Goal: Information Seeking & Learning: Learn about a topic

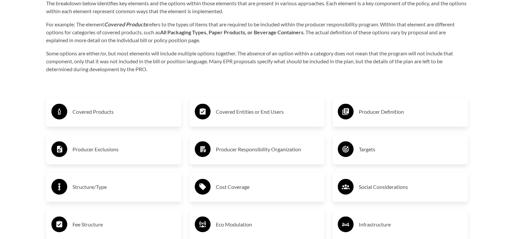
scroll to position [1087, 0]
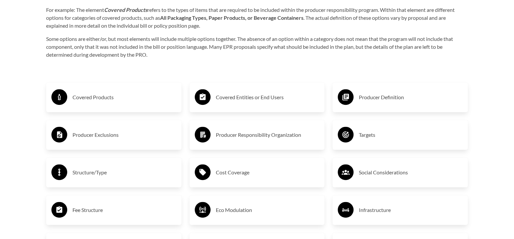
click at [97, 99] on h3 "Covered Products" at bounding box center [124, 97] width 104 height 11
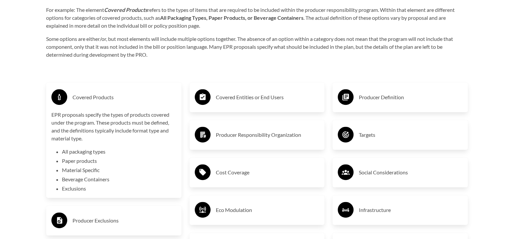
click at [229, 178] on div "Cost Coverage" at bounding box center [257, 172] width 125 height 19
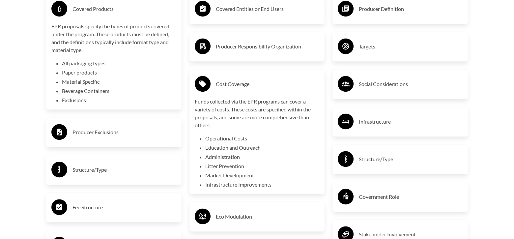
scroll to position [1219, 0]
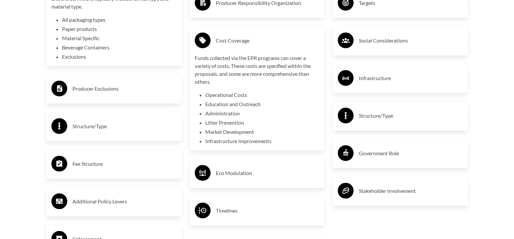
click at [101, 87] on h3 "Producer Exclusions" at bounding box center [124, 88] width 104 height 11
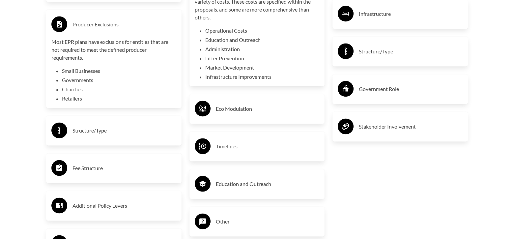
scroll to position [1285, 0]
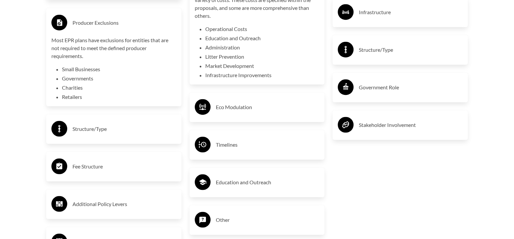
click at [74, 164] on h3 "Fee Structure" at bounding box center [124, 166] width 104 height 11
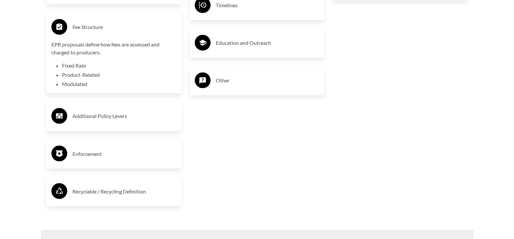
scroll to position [1450, 0]
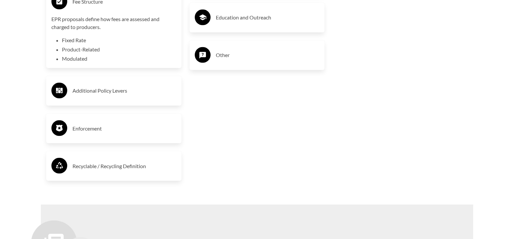
click at [76, 167] on h3 "Recyclable / Recycling Definition" at bounding box center [124, 165] width 104 height 11
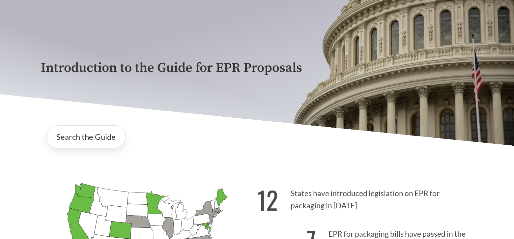
scroll to position [0, 0]
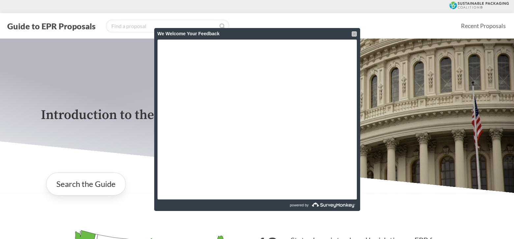
click at [353, 34] on div at bounding box center [354, 33] width 5 height 5
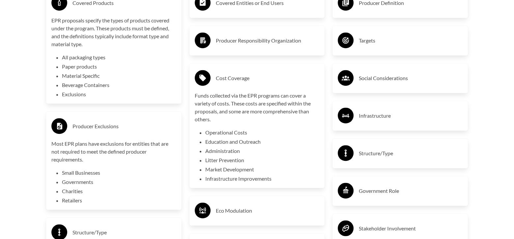
scroll to position [1186, 0]
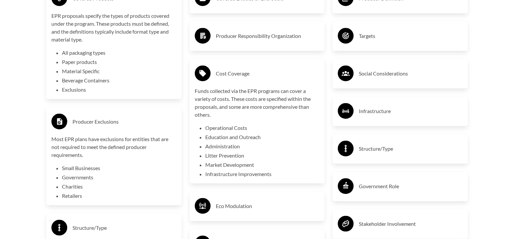
click at [376, 148] on h3 "Structure/Type" at bounding box center [411, 148] width 104 height 11
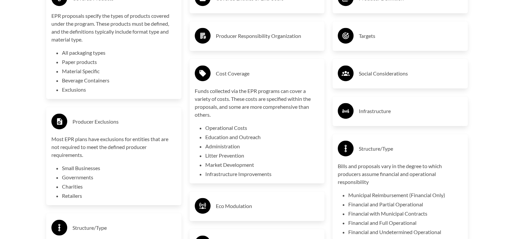
click at [372, 120] on div "Infrastructure" at bounding box center [400, 110] width 125 height 19
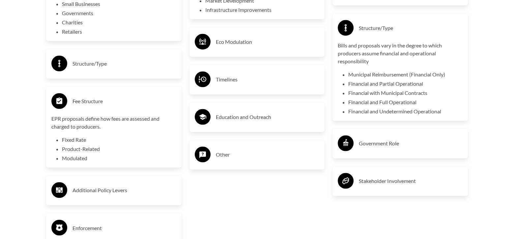
scroll to position [1351, 0]
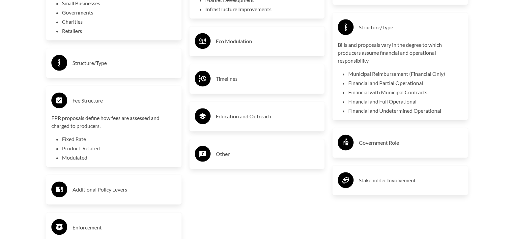
click at [217, 84] on h3 "Timelines" at bounding box center [268, 78] width 104 height 11
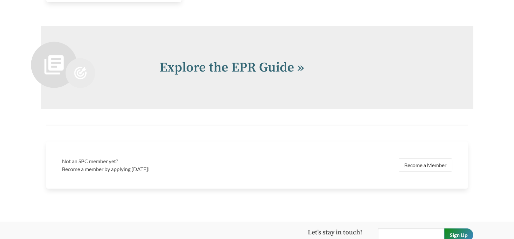
scroll to position [1746, 0]
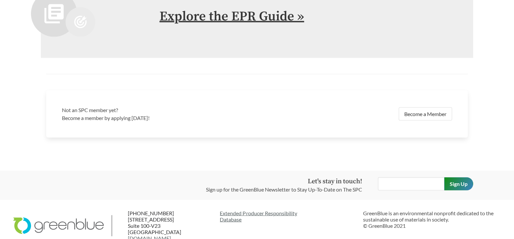
click at [238, 20] on link "Explore the EPR Guide »" at bounding box center [231, 16] width 145 height 16
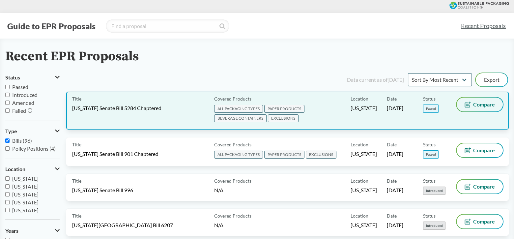
click at [477, 105] on span "Compare" at bounding box center [484, 104] width 22 height 5
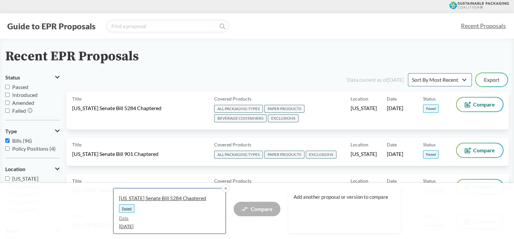
click at [176, 196] on span "[US_STATE] Senate Bill 5284 Chaptered" at bounding box center [167, 198] width 96 height 7
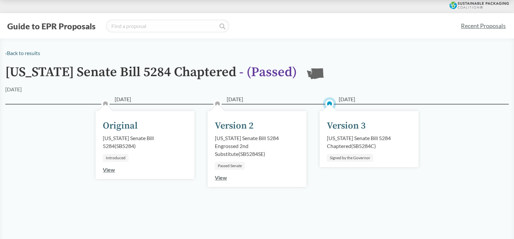
click at [111, 170] on link "View" at bounding box center [109, 169] width 12 height 6
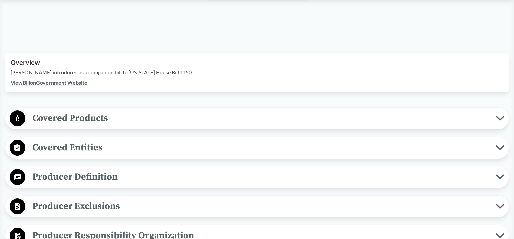
scroll to position [198, 0]
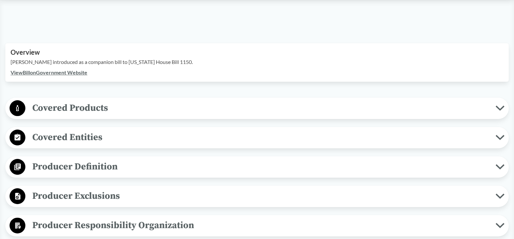
click at [45, 103] on span "Covered Products" at bounding box center [260, 107] width 470 height 15
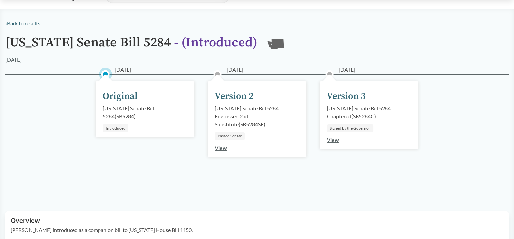
scroll to position [0, 0]
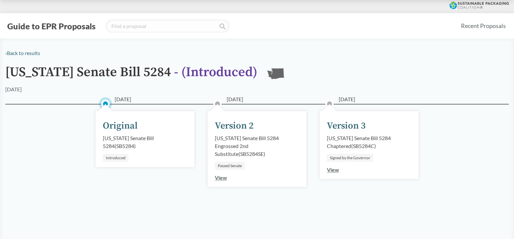
click at [221, 178] on link "View" at bounding box center [221, 177] width 12 height 6
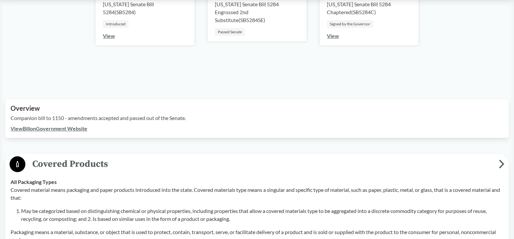
scroll to position [99, 0]
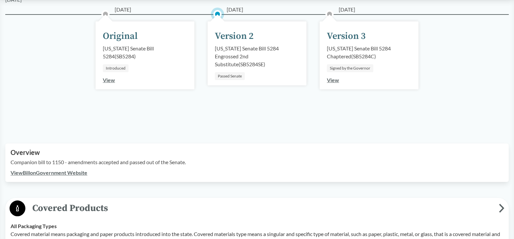
click at [333, 81] on link "View" at bounding box center [333, 80] width 12 height 6
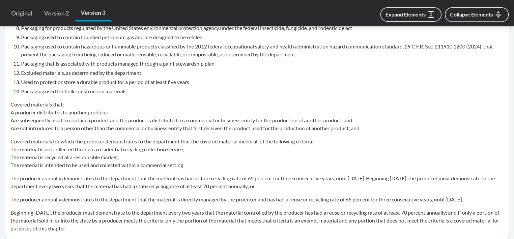
scroll to position [758, 0]
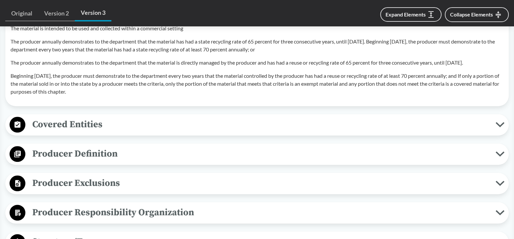
click at [90, 127] on span "Covered Entities" at bounding box center [260, 124] width 470 height 15
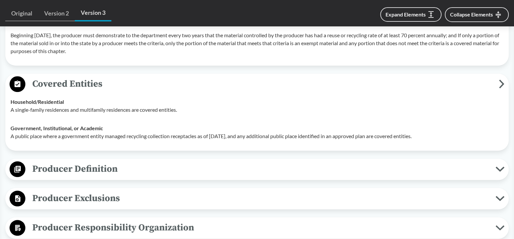
scroll to position [824, 0]
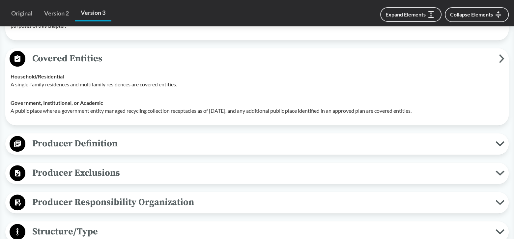
click at [90, 142] on span "Producer Definition" at bounding box center [260, 143] width 470 height 15
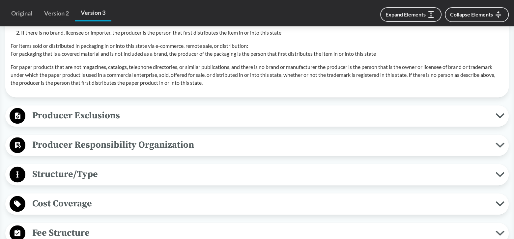
scroll to position [1252, 0]
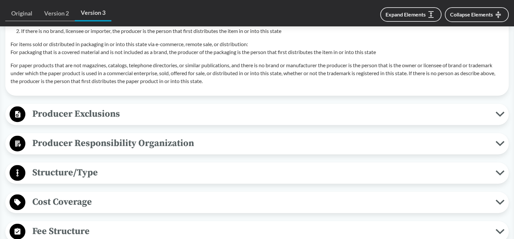
click at [45, 197] on span "Cost Coverage" at bounding box center [260, 201] width 470 height 15
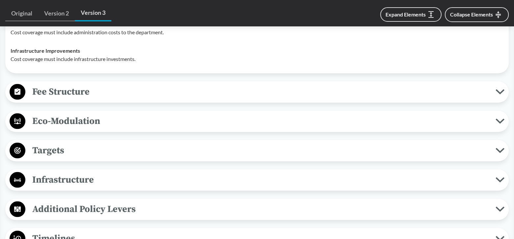
scroll to position [1515, 0]
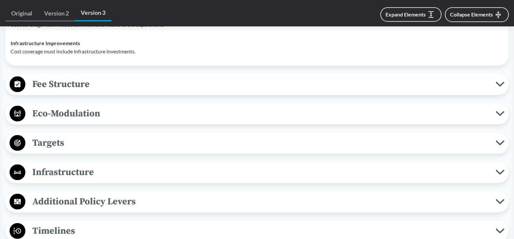
click at [84, 88] on span "Fee Structure" at bounding box center [260, 83] width 470 height 15
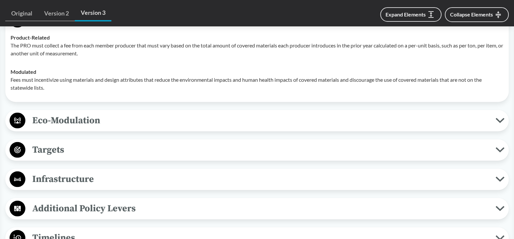
scroll to position [1581, 0]
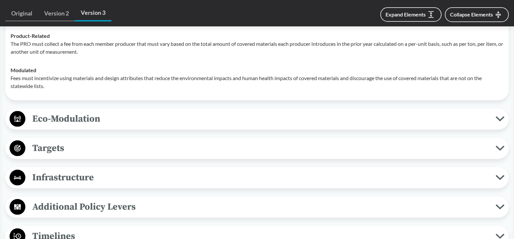
click at [63, 145] on span "Targets" at bounding box center [260, 148] width 470 height 15
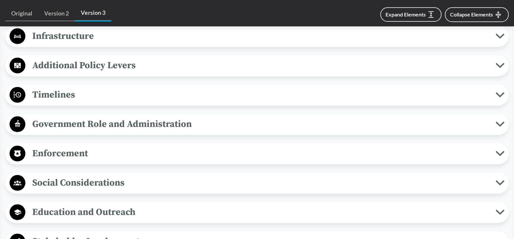
scroll to position [1944, 0]
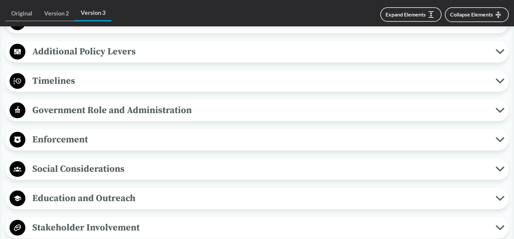
click at [70, 136] on span "Enforcement" at bounding box center [260, 139] width 470 height 15
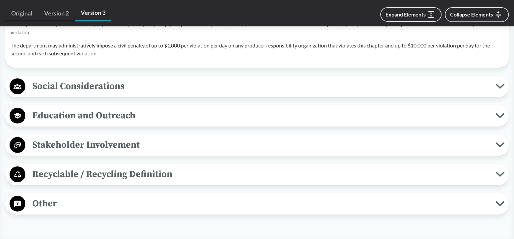
scroll to position [2141, 0]
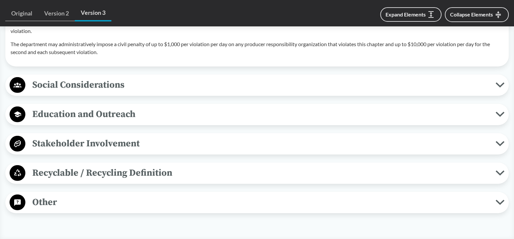
click at [47, 166] on span "Recyclable / Recycling Definition" at bounding box center [260, 172] width 470 height 15
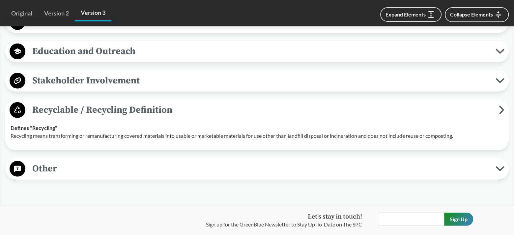
scroll to position [2207, 0]
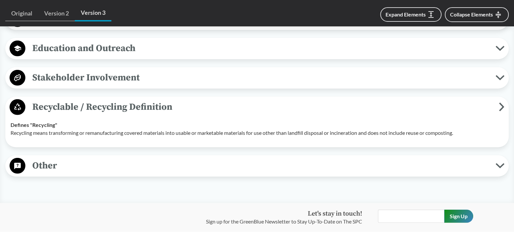
click at [47, 166] on span "Other" at bounding box center [260, 165] width 470 height 15
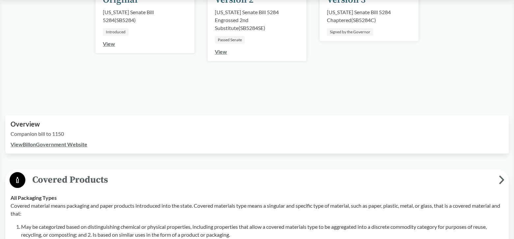
scroll to position [0, 0]
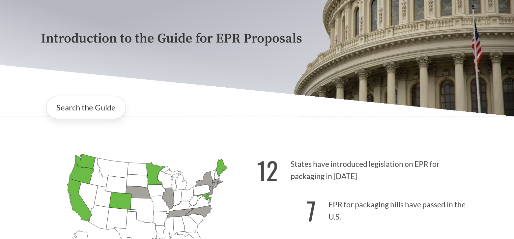
scroll to position [165, 0]
